Goal: Task Accomplishment & Management: Use online tool/utility

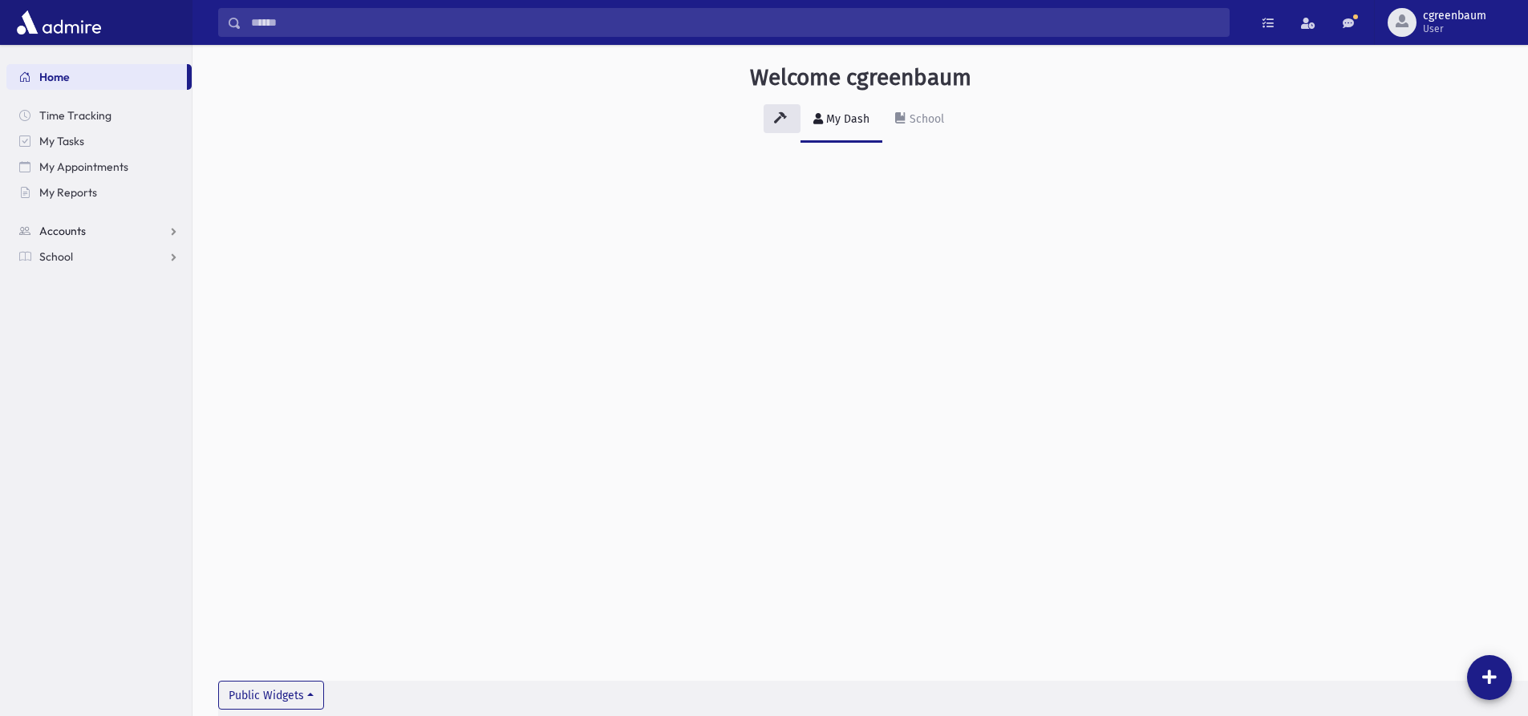
click at [94, 237] on link "Accounts" at bounding box center [98, 231] width 185 height 26
click at [78, 309] on link "School" at bounding box center [98, 308] width 185 height 26
click at [95, 316] on link "Attendance" at bounding box center [98, 308] width 185 height 26
click at [89, 331] on link "Entry" at bounding box center [98, 334] width 185 height 26
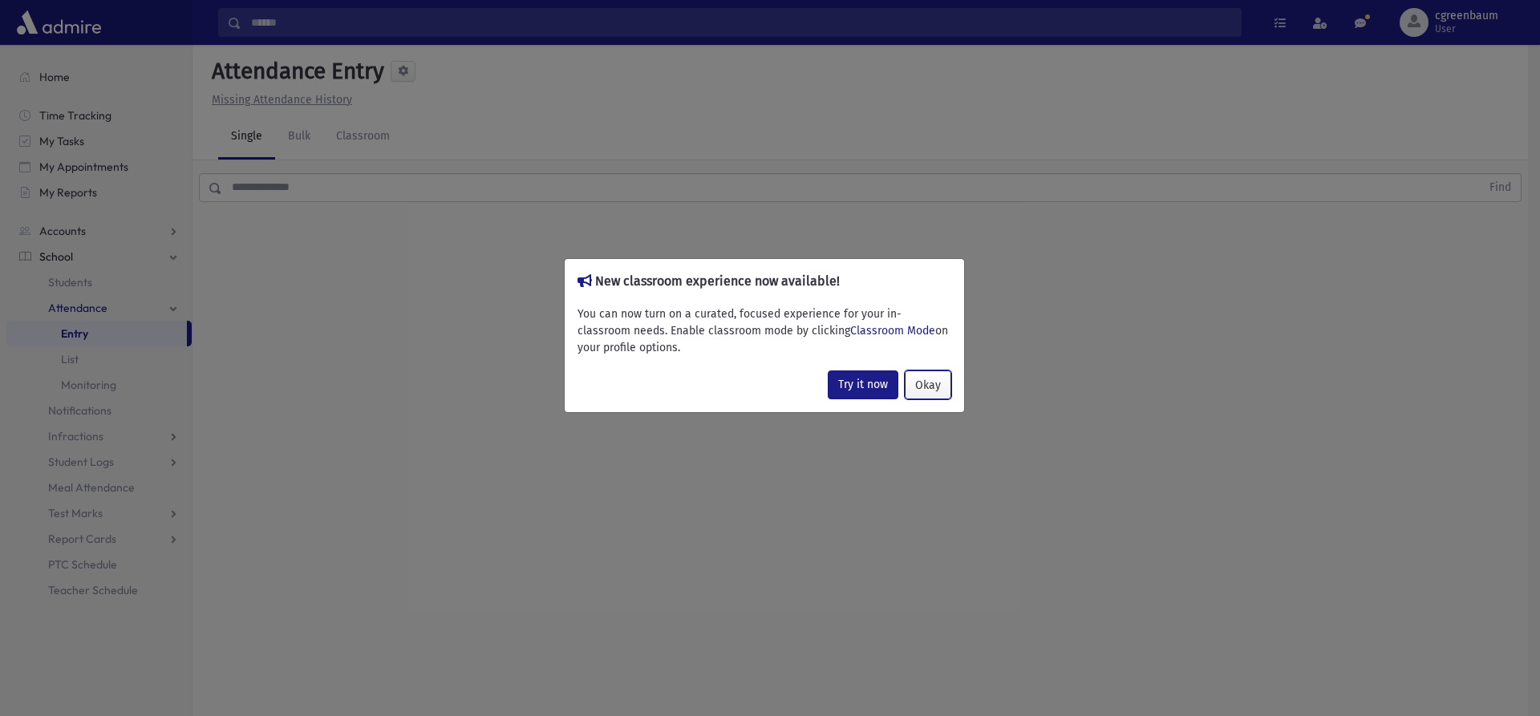
click at [915, 385] on button "Okay" at bounding box center [928, 385] width 47 height 29
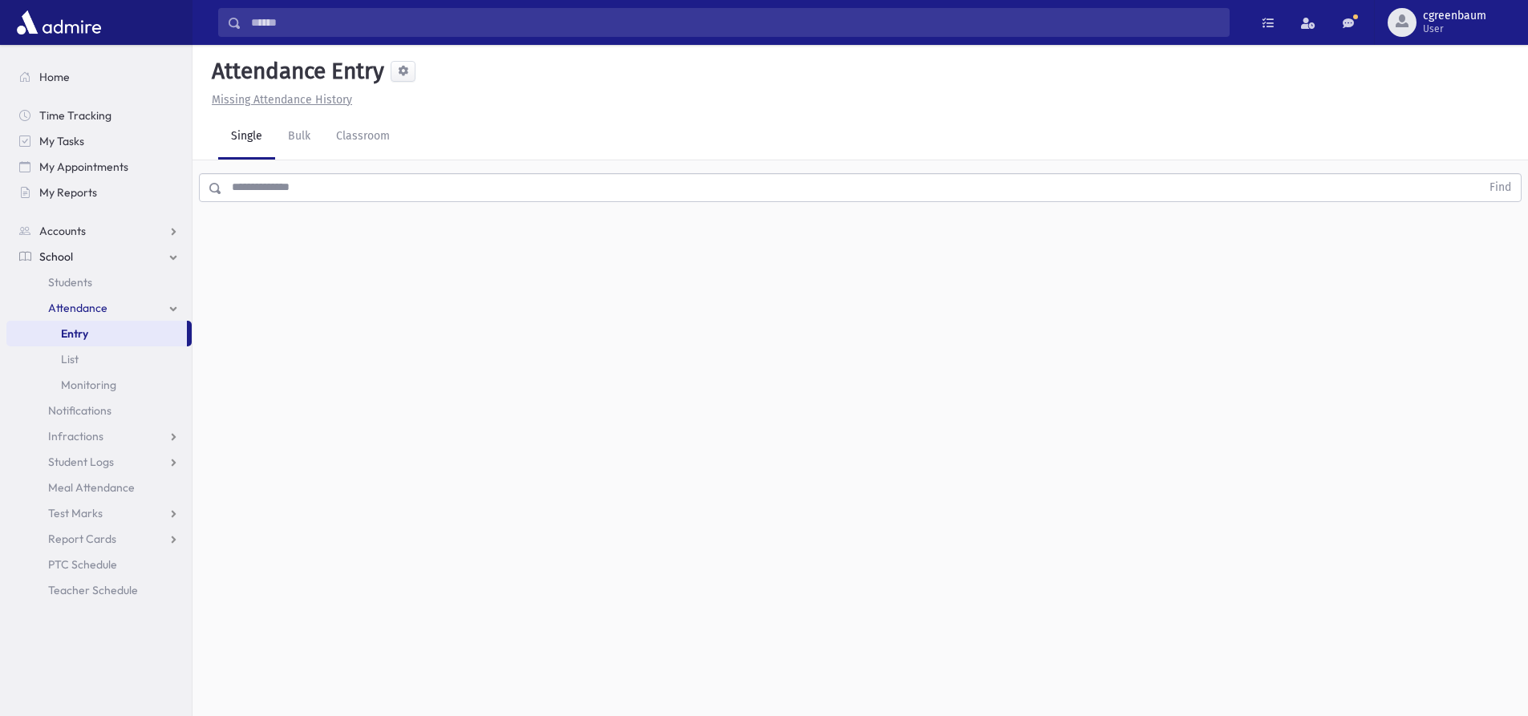
click at [360, 190] on input "text" at bounding box center [851, 187] width 1258 height 29
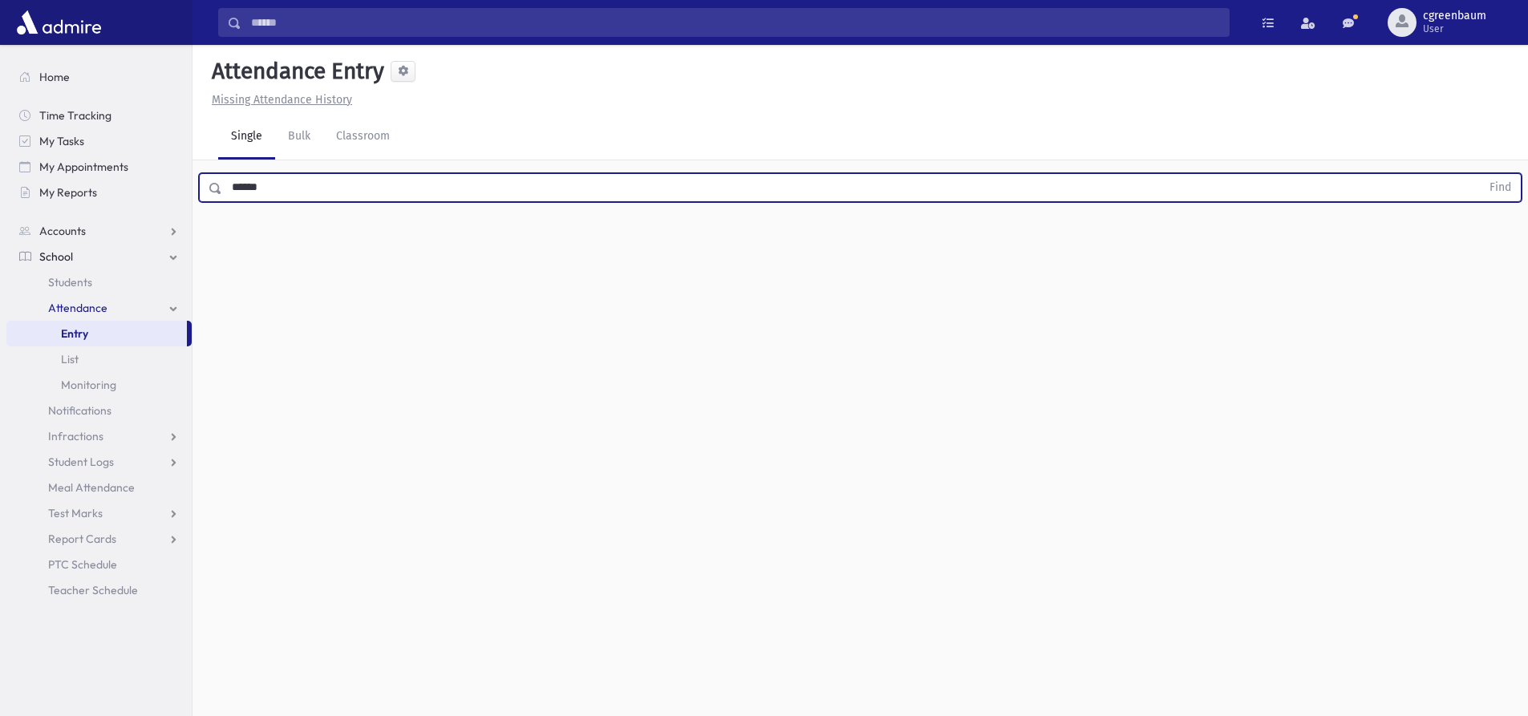
type input "******"
click at [1480, 174] on button "Find" at bounding box center [1500, 187] width 41 height 27
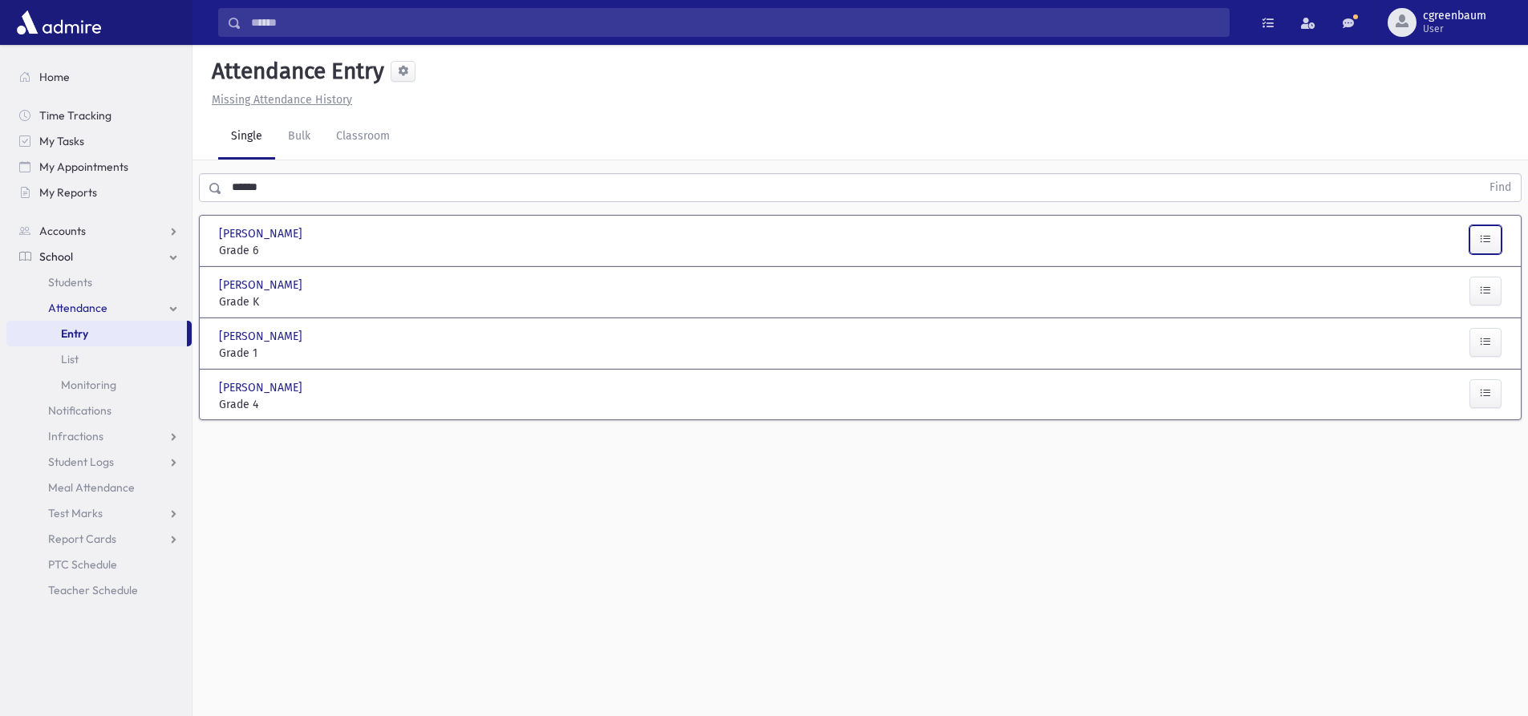
click at [1497, 240] on button "button" at bounding box center [1485, 239] width 32 height 29
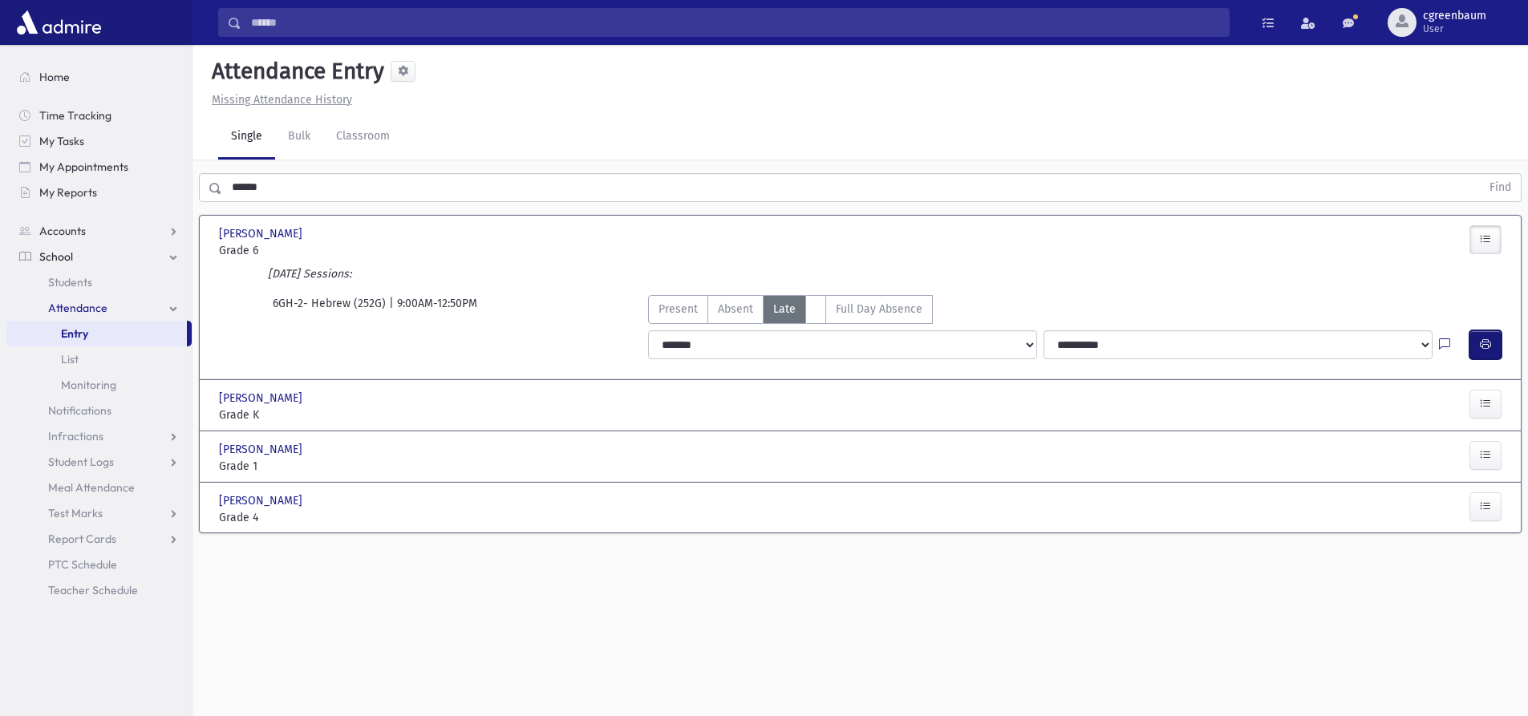
click at [1489, 339] on button "button" at bounding box center [1485, 344] width 32 height 29
click at [1492, 353] on button "button" at bounding box center [1485, 344] width 32 height 29
